Goal: Use online tool/utility: Utilize a website feature to perform a specific function

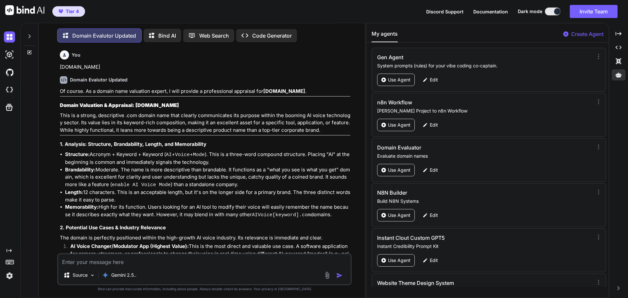
scroll to position [77, 0]
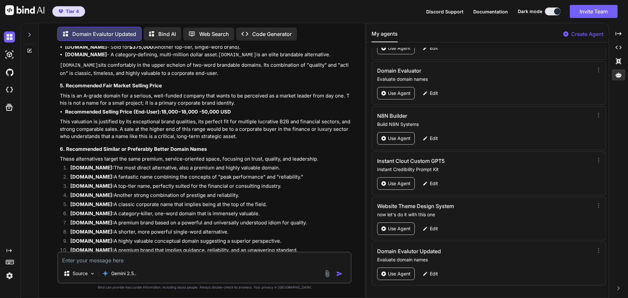
click at [92, 259] on textarea at bounding box center [204, 258] width 292 height 12
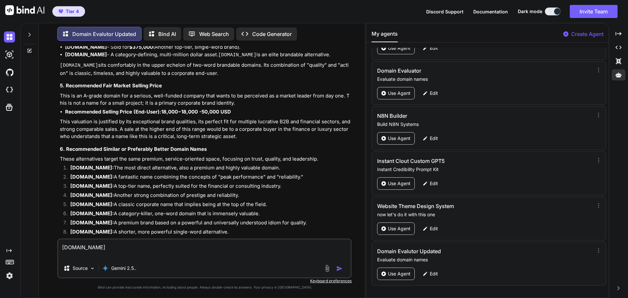
type textarea "[DOMAIN_NAME]"
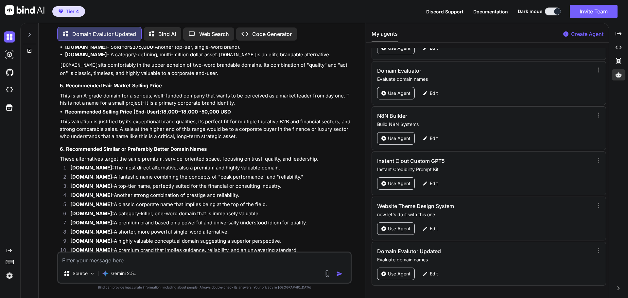
scroll to position [1637, 0]
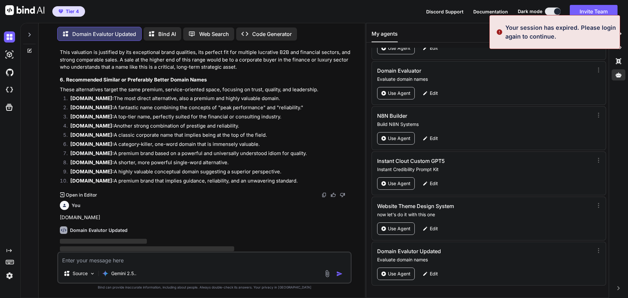
type textarea "[DOMAIN_NAME]"
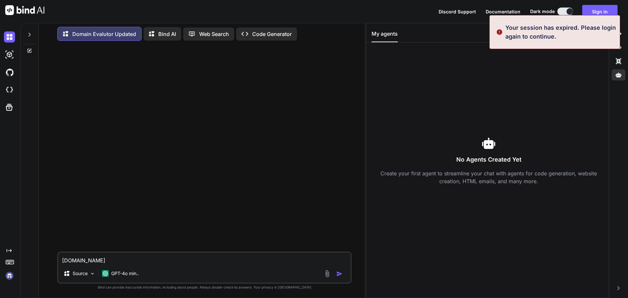
scroll to position [0, 0]
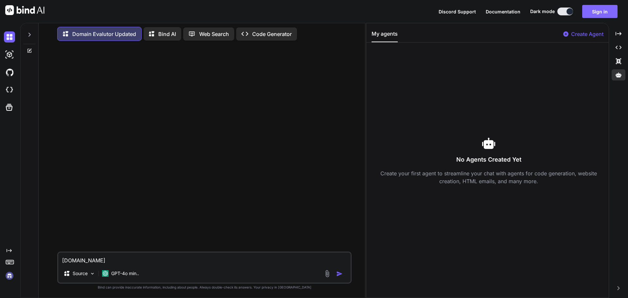
click at [600, 12] on button "Sign in" at bounding box center [599, 11] width 35 height 13
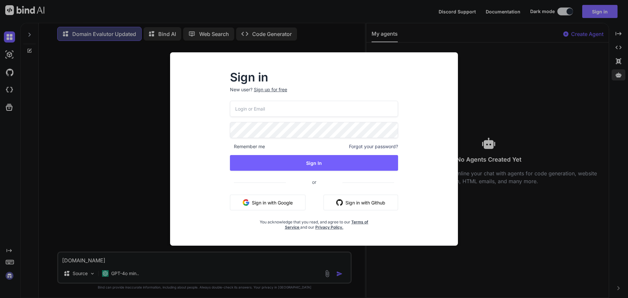
type input "[EMAIL_ADDRESS][DOMAIN_NAME]"
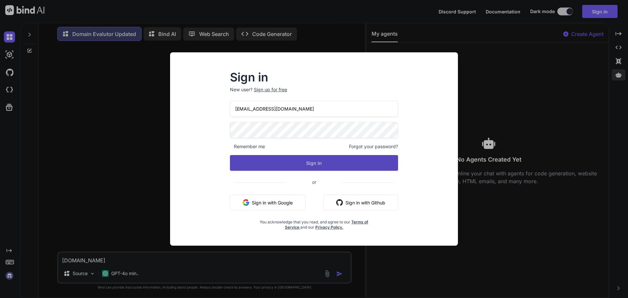
click at [325, 165] on button "Sign In" at bounding box center [314, 163] width 168 height 16
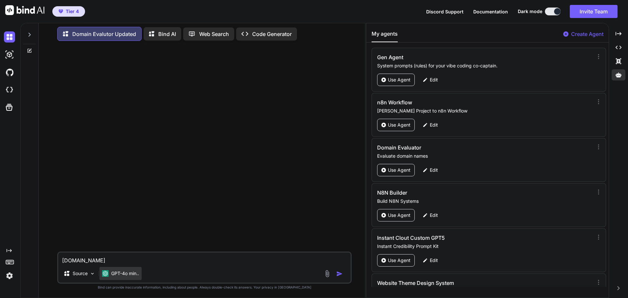
click at [125, 276] on p "GPT-4o min.." at bounding box center [125, 273] width 28 height 7
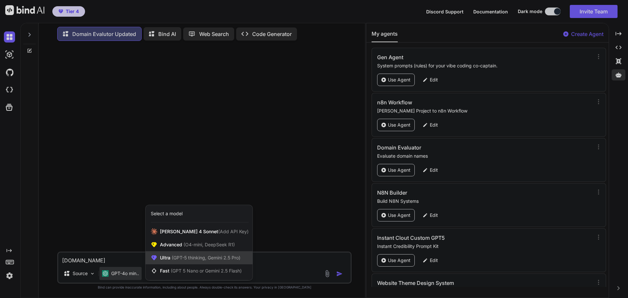
click at [174, 258] on span "(GPT-5 thinking, Gemini 2.5 Pro)" at bounding box center [205, 258] width 70 height 6
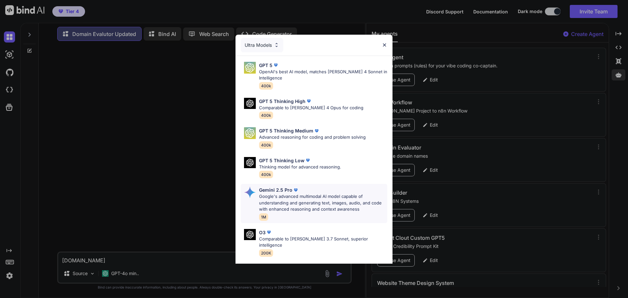
click at [297, 198] on p "Google's advanced multimodal AI model capable of understanding and generating t…" at bounding box center [323, 202] width 128 height 19
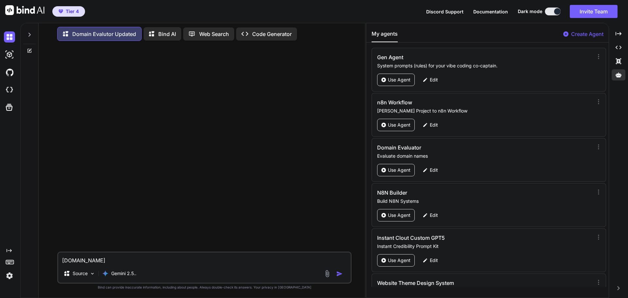
click at [340, 274] on img "button" at bounding box center [339, 273] width 7 height 7
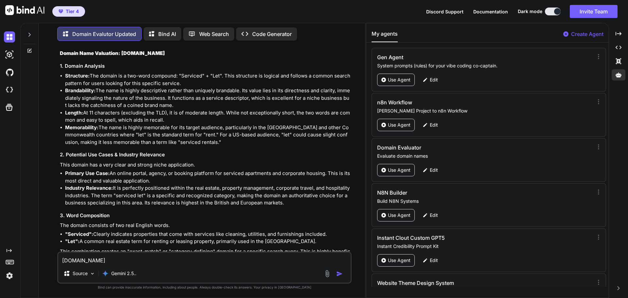
scroll to position [65, 0]
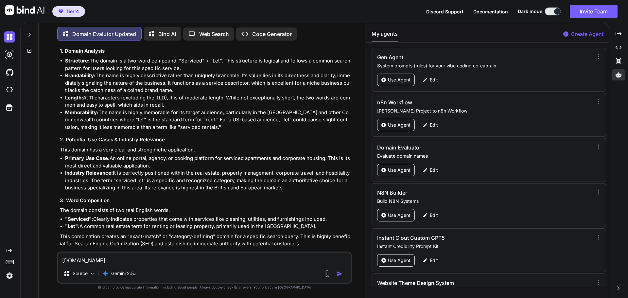
paste textarea "[DOMAIN_NAME]"
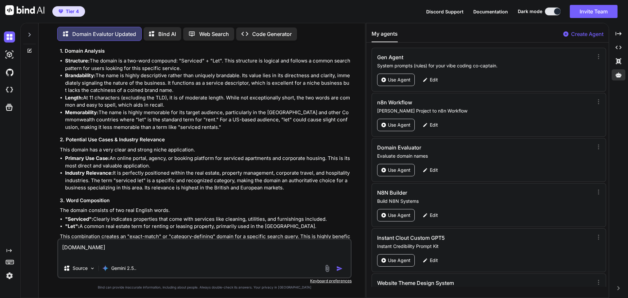
type textarea "[DOMAIN_NAME]"
click at [340, 269] on img "button" at bounding box center [339, 268] width 7 height 7
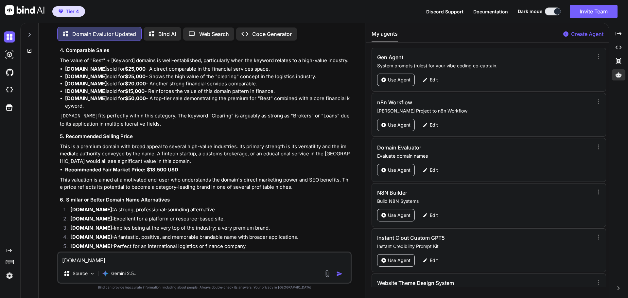
scroll to position [881, 0]
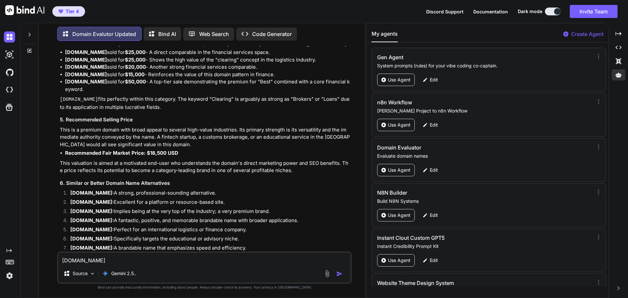
click at [90, 260] on textarea "[DOMAIN_NAME]" at bounding box center [204, 258] width 292 height 12
paste textarea "[DOMAIN_NAME]"
type textarea "[DOMAIN_NAME]"
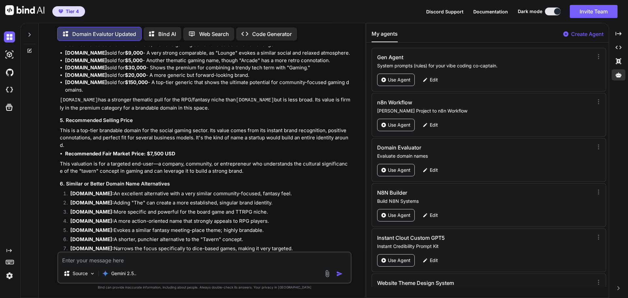
scroll to position [1484, 0]
